Goal: Check status: Check status

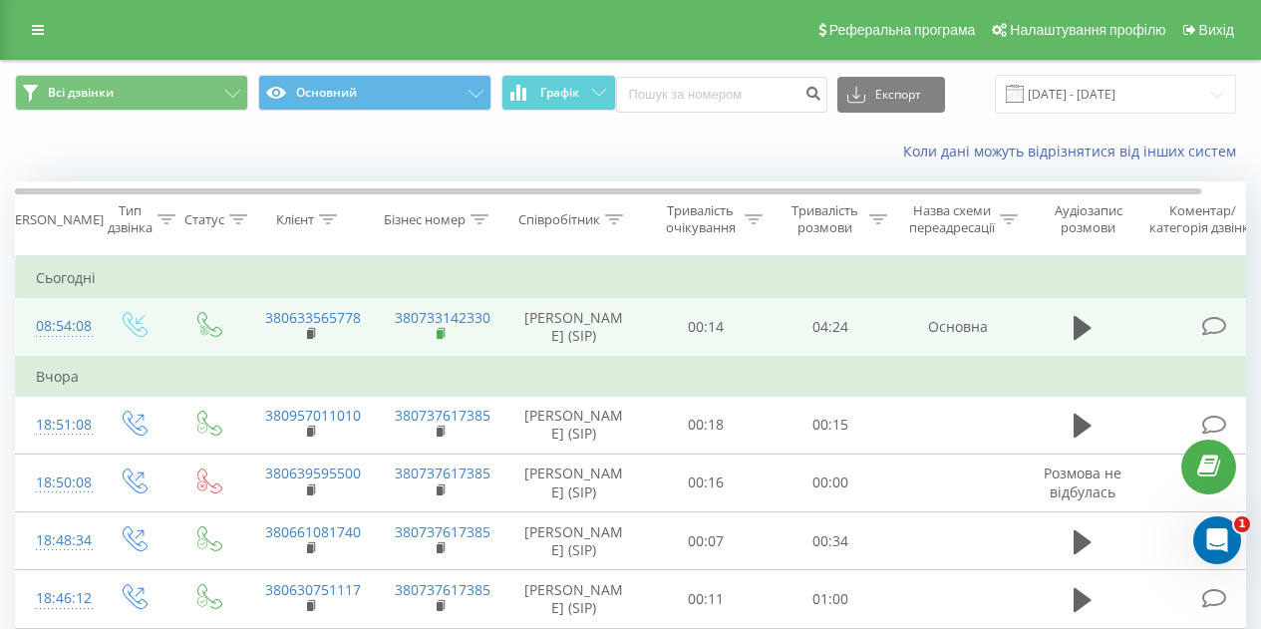
click at [445, 341] on icon at bounding box center [442, 334] width 11 height 14
click at [1086, 339] on icon at bounding box center [1082, 328] width 18 height 24
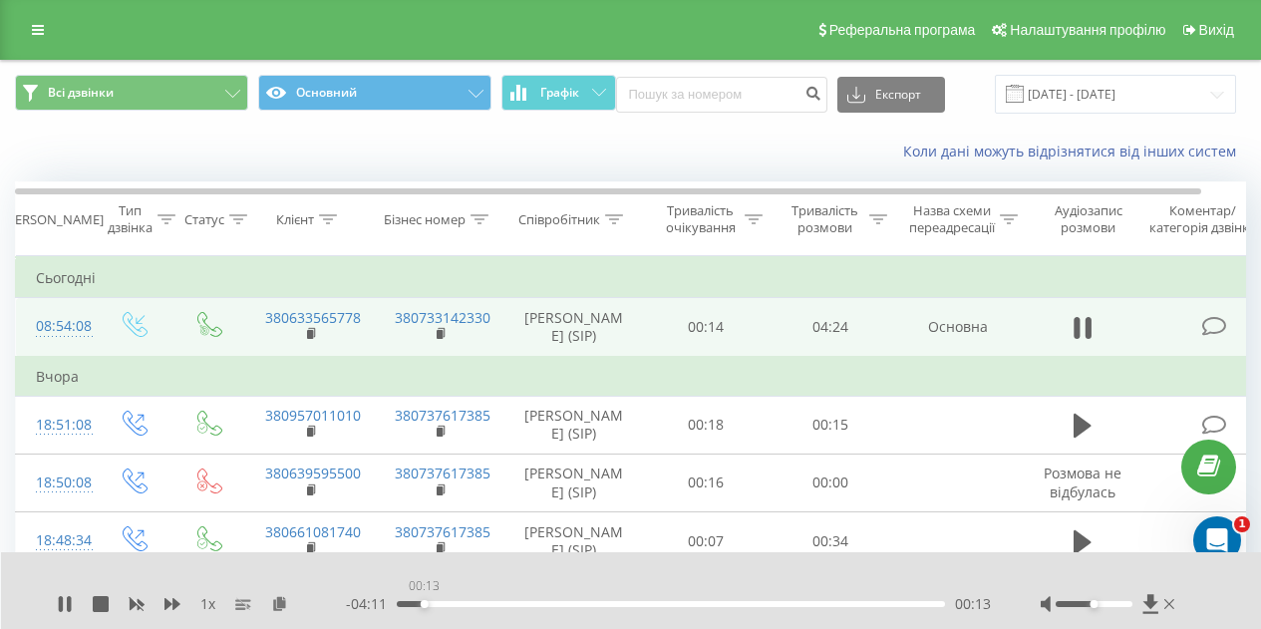
click at [424, 605] on div "00:13" at bounding box center [671, 604] width 548 height 6
click at [445, 604] on div "00:15" at bounding box center [671, 604] width 548 height 6
click at [53, 608] on div "1 x - 03:57 00:26 00:26" at bounding box center [631, 590] width 1261 height 77
click at [64, 603] on icon at bounding box center [65, 604] width 16 height 16
click at [570, 162] on div "Коли дані можуть відрізнятися вiд інших систем" at bounding box center [630, 152] width 1259 height 48
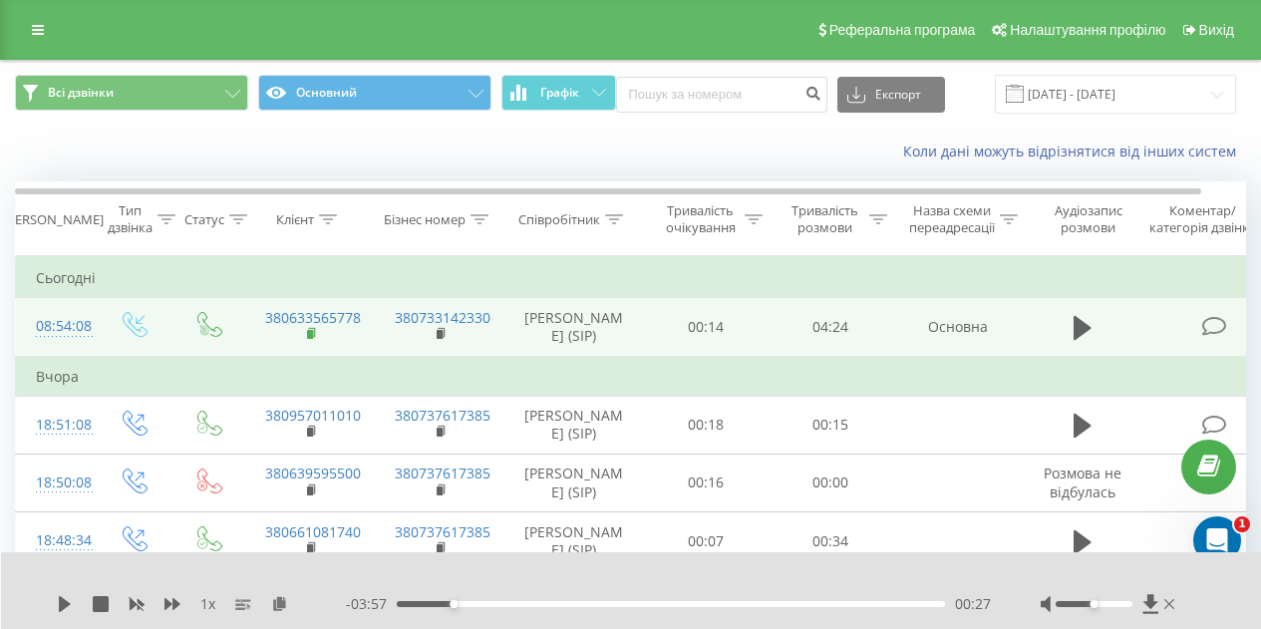
click at [311, 339] on rect at bounding box center [310, 334] width 6 height 9
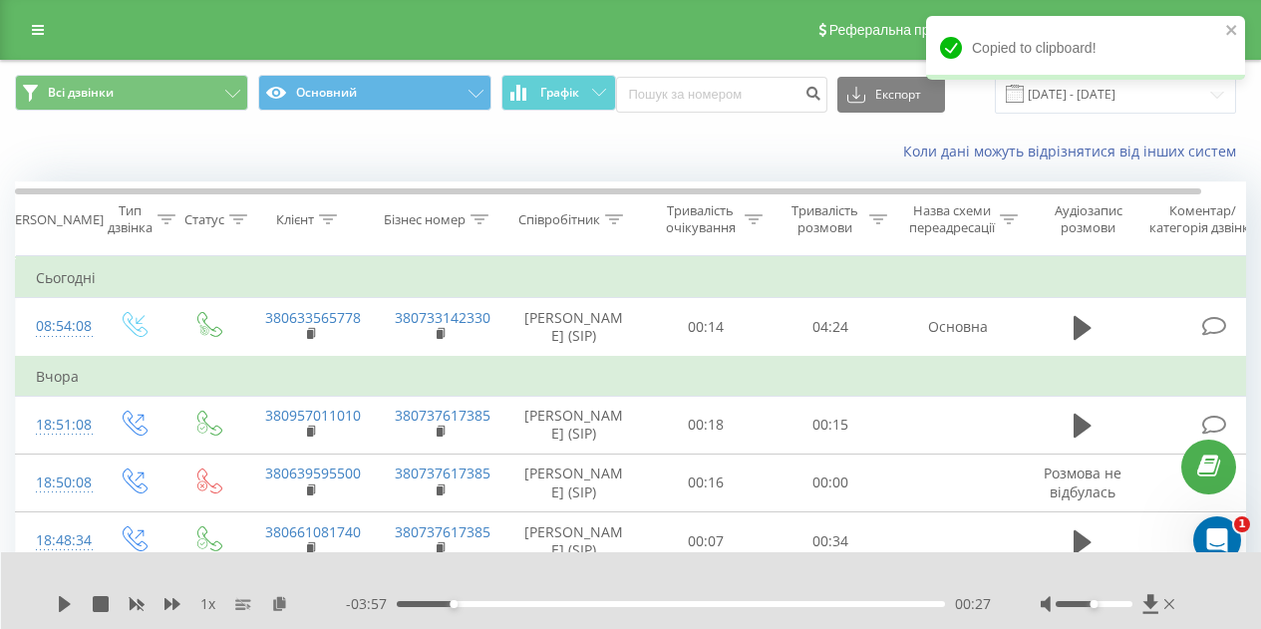
click at [726, 149] on div "Коли дані можуть відрізнятися вiд інших систем" at bounding box center [866, 152] width 786 height 20
